Goal: Check status

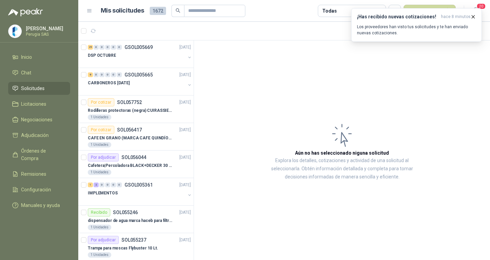
click at [44, 90] on span "Solicitudes" at bounding box center [32, 88] width 23 height 7
click at [155, 51] on div "29 0 0 0 0 0 GSOL005669 [DATE]" at bounding box center [140, 47] width 105 height 8
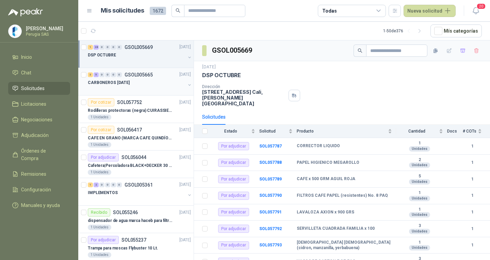
click at [148, 83] on div "CARBONEROS [DATE]" at bounding box center [137, 83] width 98 height 8
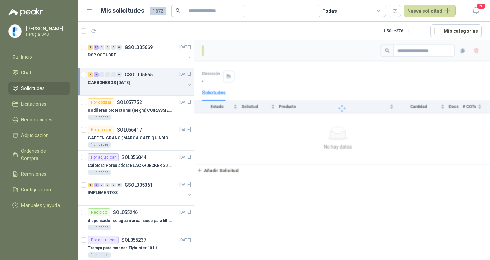
click at [148, 83] on div "CARBONEROS [DATE]" at bounding box center [137, 83] width 98 height 8
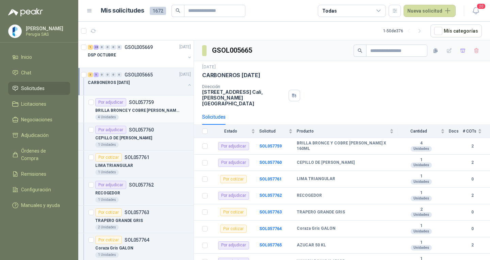
click at [151, 108] on p "BRILLA BRONCE Y COBRE BINNER X 160ML" at bounding box center [137, 111] width 85 height 6
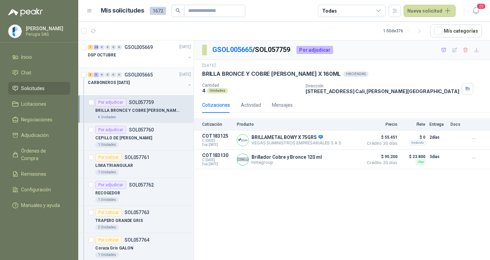
click at [145, 83] on div "CARBONEROS [DATE]" at bounding box center [137, 83] width 98 height 8
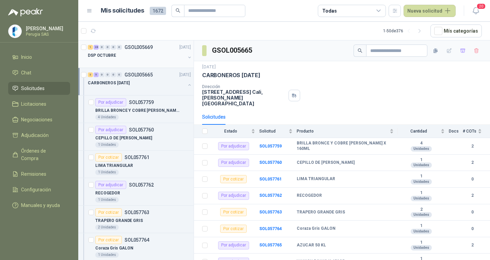
click at [134, 49] on p "GSOL005669" at bounding box center [139, 47] width 28 height 5
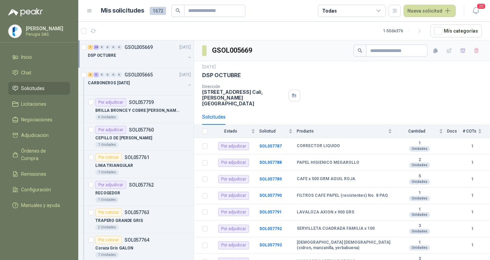
scroll to position [389, 0]
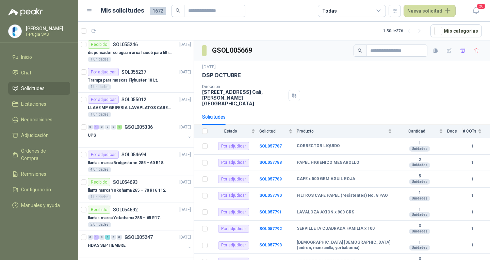
click at [39, 89] on span "Solicitudes" at bounding box center [32, 88] width 23 height 7
drag, startPoint x: 39, startPoint y: 89, endPoint x: 80, endPoint y: 120, distance: 51.0
click at [39, 89] on span "Solicitudes" at bounding box center [32, 88] width 23 height 7
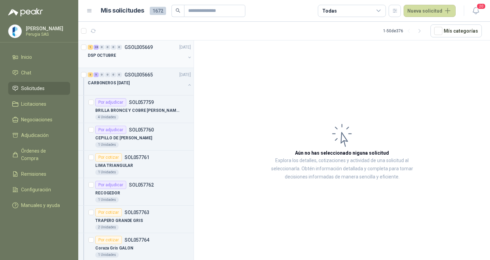
click at [145, 44] on div "1 28 0 0 0 0 GSOL005669 26/09/25" at bounding box center [140, 47] width 105 height 8
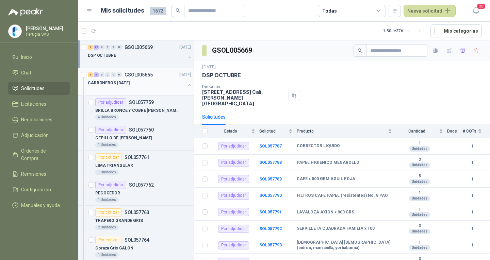
click at [158, 83] on div "CARBONEROS [DATE]" at bounding box center [137, 83] width 98 height 8
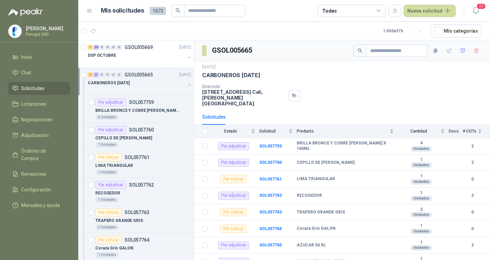
click at [122, 83] on p "CARBONEROS [DATE]" at bounding box center [109, 83] width 42 height 6
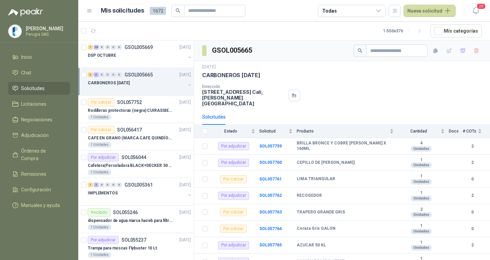
scroll to position [2, 0]
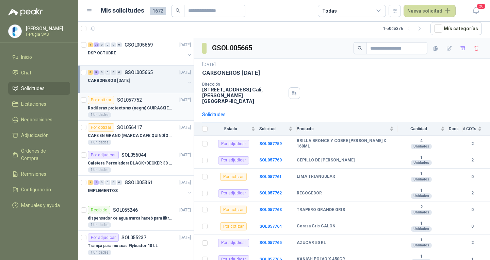
click at [142, 95] on article "Por cotizar SOL057752 26/09/25 Rodilleras protectoras (negra) CUIRASSIER para m…" at bounding box center [135, 107] width 115 height 28
